Goal: Task Accomplishment & Management: Complete application form

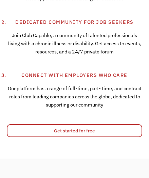
scroll to position [348, 0]
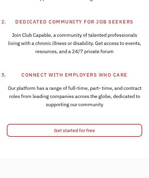
click at [16, 131] on link "Get started for free" at bounding box center [75, 130] width 136 height 13
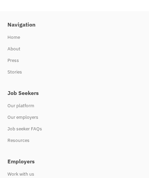
scroll to position [339, 0]
click at [10, 128] on div "Job seeker FAQs" at bounding box center [74, 129] width 134 height 12
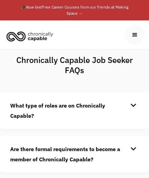
click at [12, 118] on strong "What type of roles are on Chronically Capable?" at bounding box center [57, 110] width 95 height 17
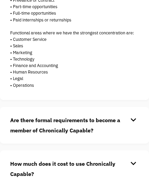
scroll to position [136, 0]
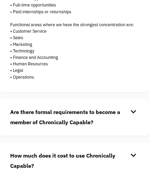
click at [17, 124] on strong "Are there formal requirements to become a member of Chronically Capable?" at bounding box center [65, 116] width 110 height 17
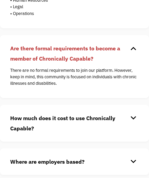
scroll to position [206, 0]
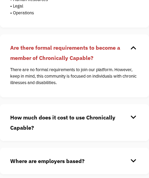
click at [18, 129] on strong "How much does it cost to use Chronically Capable?" at bounding box center [62, 122] width 105 height 17
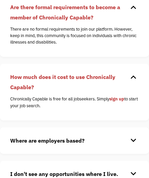
scroll to position [247, 0]
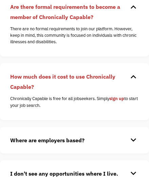
click at [16, 144] on h4 "Where are employers based?" at bounding box center [69, 140] width 118 height 10
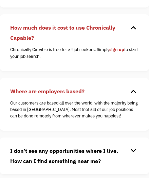
scroll to position [297, 0]
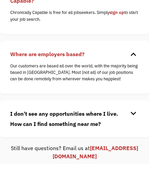
click at [14, 127] on strong "I don't see any opportunities where I live. How can I find something near me?" at bounding box center [64, 118] width 108 height 17
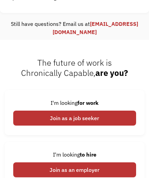
scroll to position [490, 0]
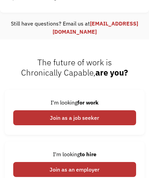
click at [44, 117] on div "Join as a job seeker" at bounding box center [74, 117] width 123 height 15
click at [58, 119] on div "Join as a job seeker" at bounding box center [74, 117] width 123 height 15
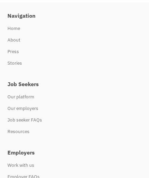
scroll to position [715, 0]
click at [16, 97] on div "Our platform" at bounding box center [74, 97] width 134 height 12
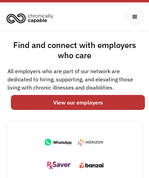
scroll to position [18, 0]
click at [63, 105] on link "View our employers" at bounding box center [78, 102] width 134 height 15
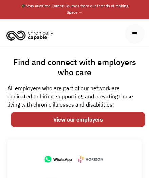
scroll to position [0, 0]
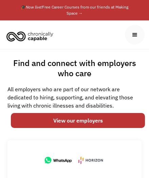
click at [137, 35] on div "menu" at bounding box center [134, 34] width 7 height 7
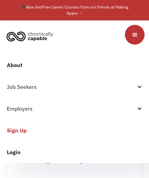
click at [14, 86] on div "Job Seekers" at bounding box center [71, 87] width 129 height 8
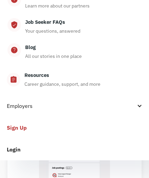
scroll to position [111, 0]
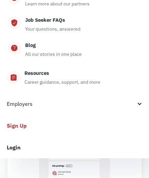
click at [12, 126] on link "Sign Up" at bounding box center [74, 126] width 149 height 22
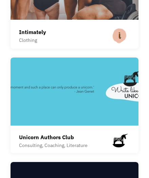
scroll to position [2770, 0]
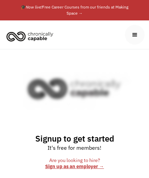
scroll to position [64, 0]
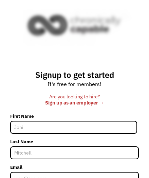
click at [21, 128] on input "First Name" at bounding box center [73, 127] width 127 height 13
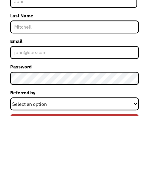
scroll to position [0, 0]
type input "[PERSON_NAME]"
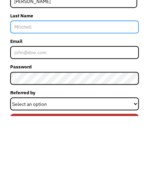
click at [24, 90] on input "Last Name" at bounding box center [74, 89] width 129 height 13
type input "[PERSON_NAME]"
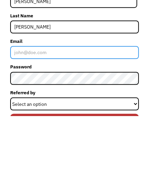
click at [22, 114] on input "Email" at bounding box center [74, 114] width 129 height 13
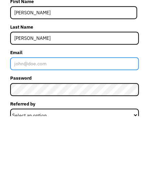
type input "[EMAIL_ADDRESS][DOMAIN_NAME]"
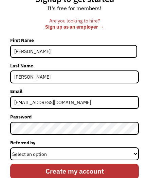
scroll to position [143, 0]
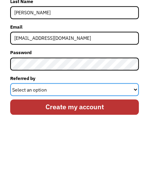
click at [22, 144] on select "Select an option Instagram Facebook Twitter Search Engine News Article Word of …" at bounding box center [74, 150] width 129 height 13
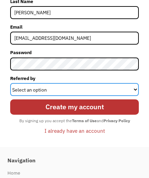
select select "Other"
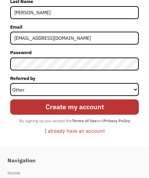
click at [34, 106] on input "Create my account" at bounding box center [74, 106] width 129 height 15
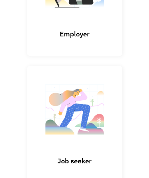
scroll to position [162, 0]
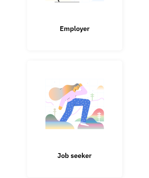
click at [63, 151] on h3 "Job seeker" at bounding box center [75, 155] width 68 height 9
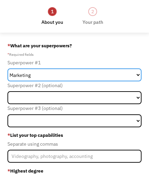
click at [136, 73] on select "Marketing Human Resources Finance Technology Operations Sales Industrial & Manu…" at bounding box center [74, 74] width 134 height 13
select select "Other"
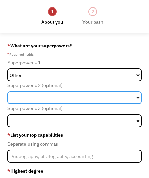
click at [17, 99] on select "Marketing Human Resources Finance Technology Operations Sales Industrial & Manu…" at bounding box center [74, 97] width 134 height 13
click at [23, 99] on select "Marketing Human Resources Finance Technology Operations Sales Industrial & Manu…" at bounding box center [74, 97] width 134 height 13
select select "Other"
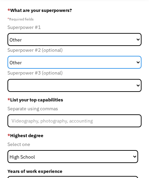
scroll to position [36, 0]
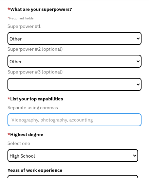
click at [17, 121] on input "Member-Create-Step1" at bounding box center [74, 119] width 134 height 13
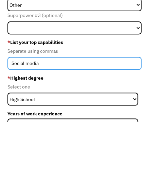
type input "Social media"
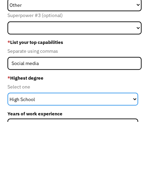
click at [17, 149] on select "High School Associates Bachelors Master's PhD" at bounding box center [72, 155] width 131 height 13
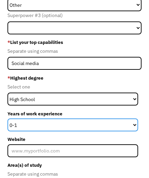
click at [17, 124] on select "0-1 2-4 5-10 11-15 15+" at bounding box center [72, 124] width 131 height 13
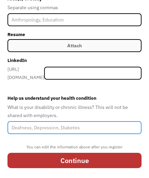
click at [19, 126] on input "Help us understand your health condition" at bounding box center [74, 127] width 134 height 13
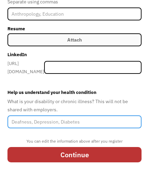
scroll to position [272, 0]
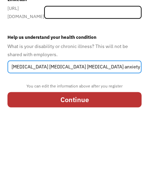
type input "Depression fibromyalgia chronic fatigue syndrome anxiety"
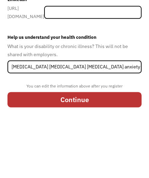
click at [56, 142] on input "Continue" at bounding box center [74, 149] width 134 height 15
type input "Please wait..."
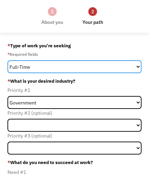
click at [22, 65] on select "Full-Time Part-Time Both Full-Time and Part-Time" at bounding box center [74, 66] width 134 height 13
select select "part-time"
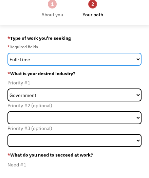
scroll to position [8, 0]
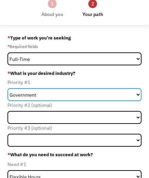
click at [16, 97] on select "Government Finance & Insurance Health & Social Care Tech & Engineering Creative…" at bounding box center [74, 94] width 134 height 13
select select "Other"
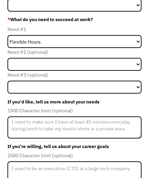
scroll to position [144, 0]
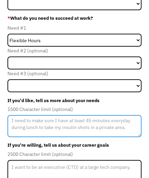
click at [16, 124] on textarea "Member-Update-Form-Step2" at bounding box center [74, 126] width 134 height 22
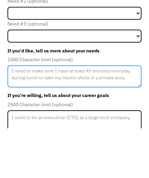
scroll to position [157, 0]
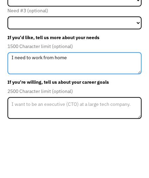
type textarea "I need to work from home"
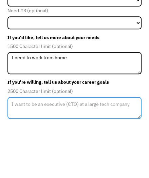
click at [17, 147] on textarea "Member-Update-Form-Step2" at bounding box center [74, 158] width 134 height 22
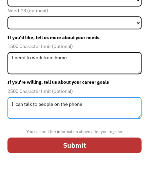
scroll to position [191, 0]
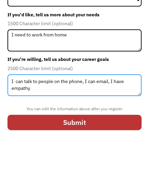
type textarea "I can talk to people on the phone, I can email, I have empathy"
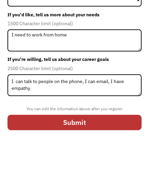
click at [30, 153] on input "Submit" at bounding box center [74, 160] width 134 height 15
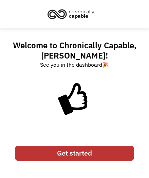
click at [44, 153] on link "Get started" at bounding box center [74, 153] width 119 height 15
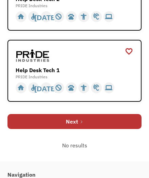
scroll to position [924, 0]
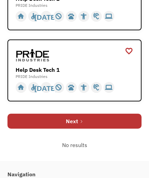
click at [15, 129] on link "Next" at bounding box center [74, 121] width 134 height 15
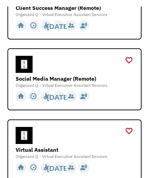
scroll to position [541, 0]
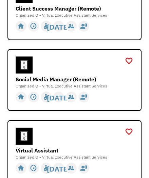
click at [21, 154] on div "Virtual Assistant" at bounding box center [75, 150] width 118 height 8
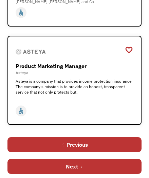
scroll to position [918, 0]
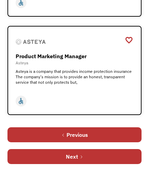
click at [21, 164] on link "Next" at bounding box center [74, 156] width 134 height 15
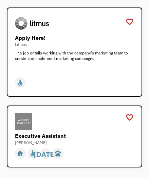
scroll to position [411, 0]
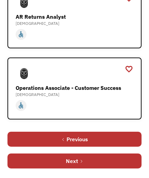
scroll to position [978, 0]
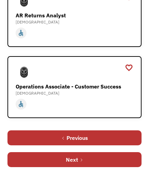
click at [18, 160] on link "Next" at bounding box center [74, 159] width 134 height 15
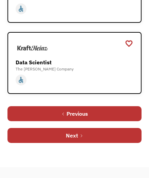
scroll to position [904, 0]
click at [17, 140] on link "Next" at bounding box center [74, 135] width 134 height 15
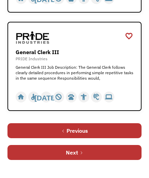
scroll to position [1058, 0]
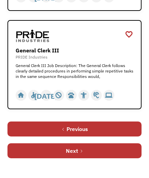
click at [17, 158] on link "Next" at bounding box center [74, 150] width 134 height 15
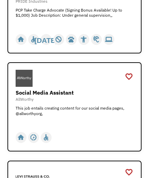
scroll to position [495, 0]
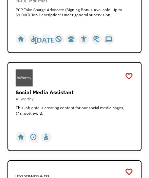
click at [29, 102] on div "AllWorthy" at bounding box center [75, 98] width 118 height 5
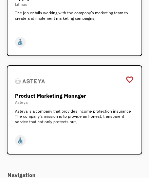
scroll to position [486, 0]
